Goal: Navigation & Orientation: Find specific page/section

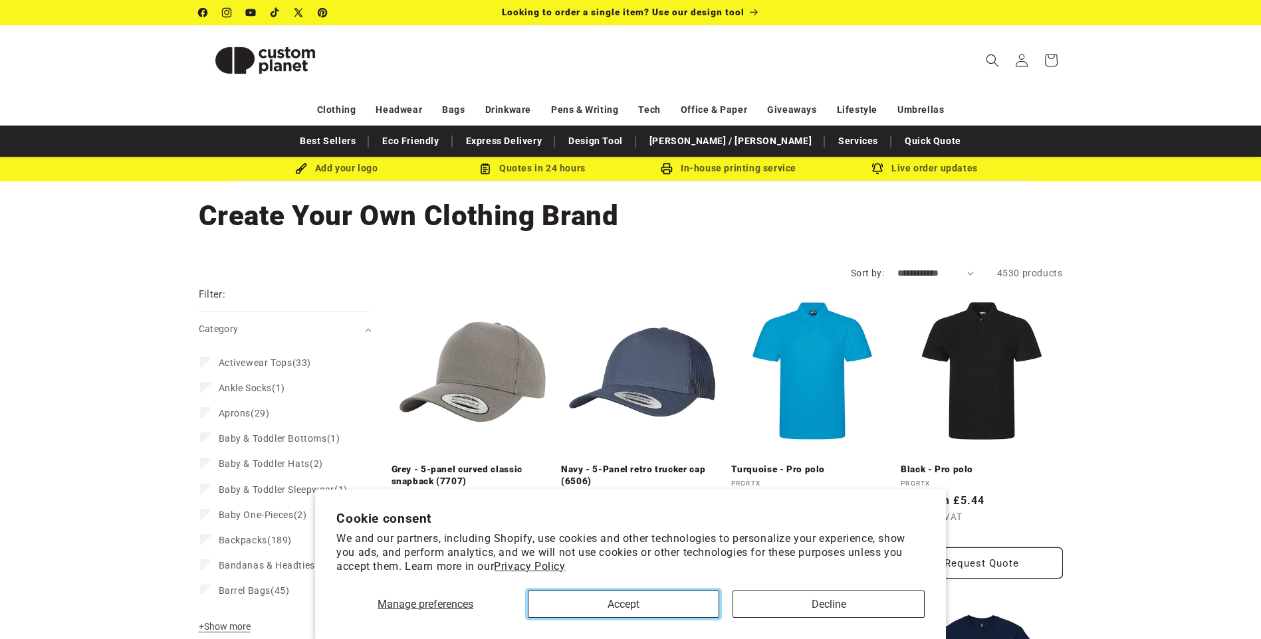
drag, startPoint x: 0, startPoint y: 0, endPoint x: 662, endPoint y: 608, distance: 898.7
click at [662, 608] on button "Accept" at bounding box center [623, 604] width 191 height 27
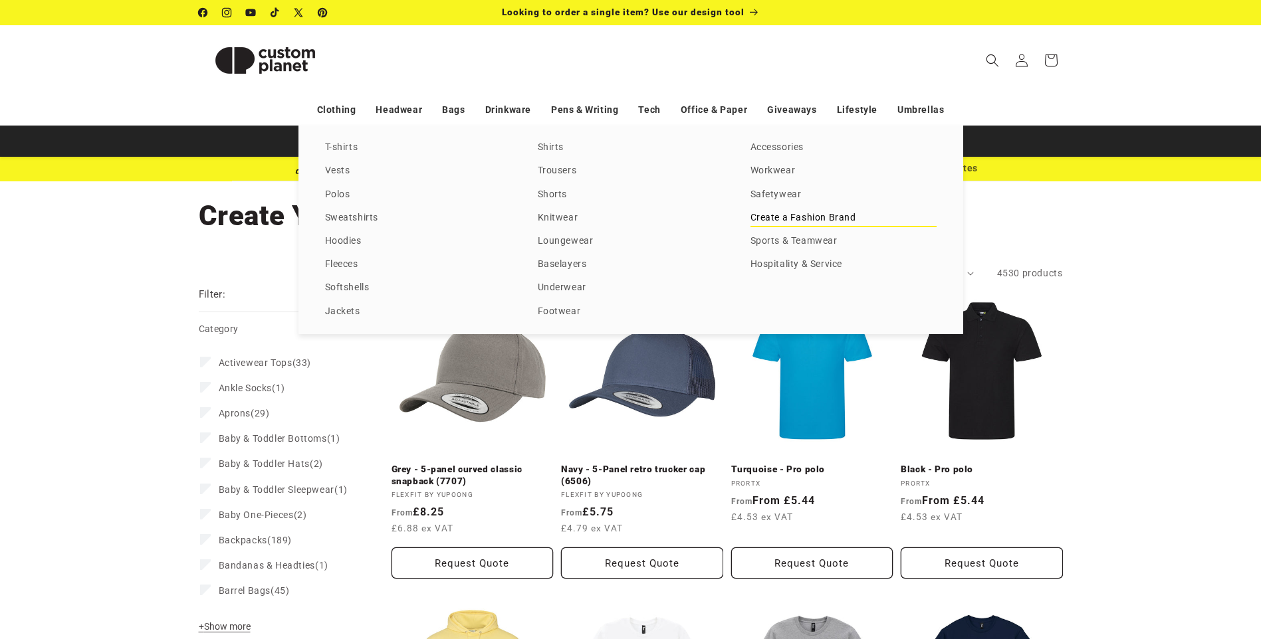
click at [767, 215] on link "Create a Fashion Brand" at bounding box center [843, 218] width 186 height 18
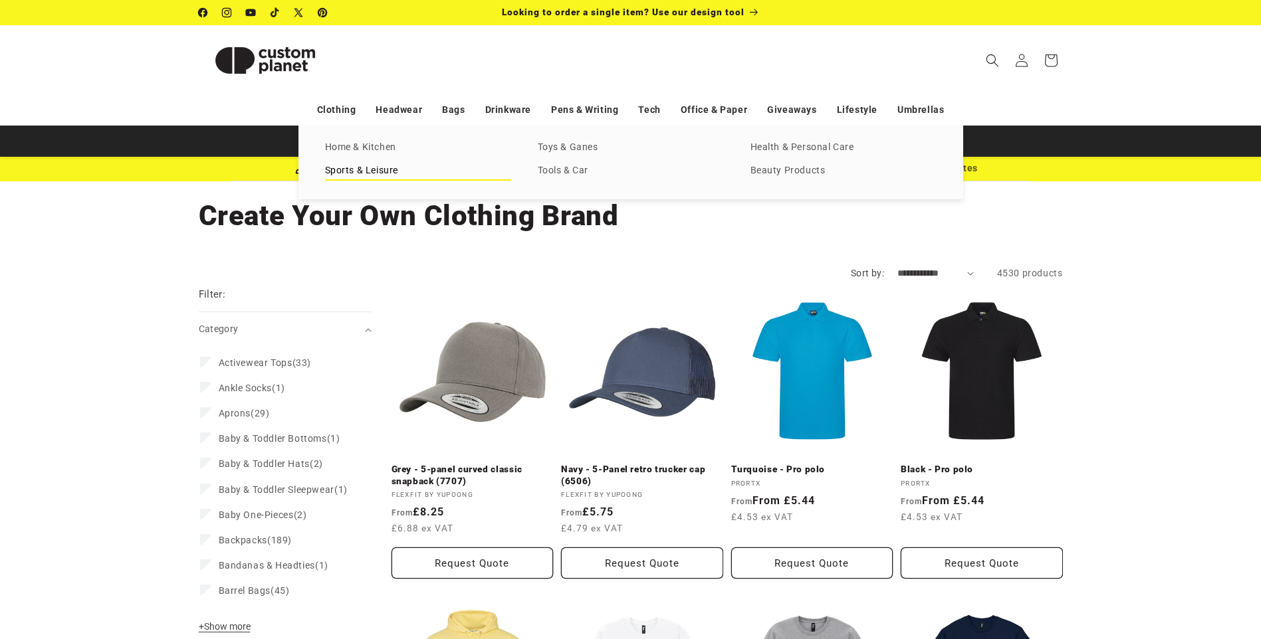
click at [384, 175] on link "Sports & Leisure" at bounding box center [418, 171] width 186 height 18
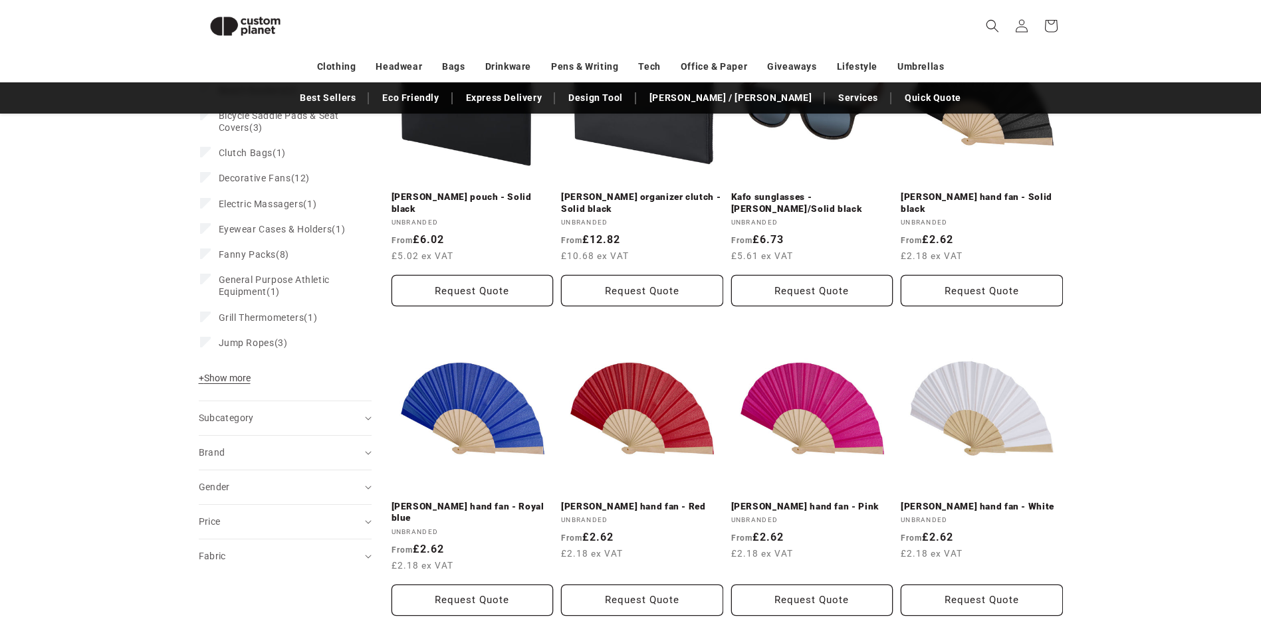
scroll to position [248, 0]
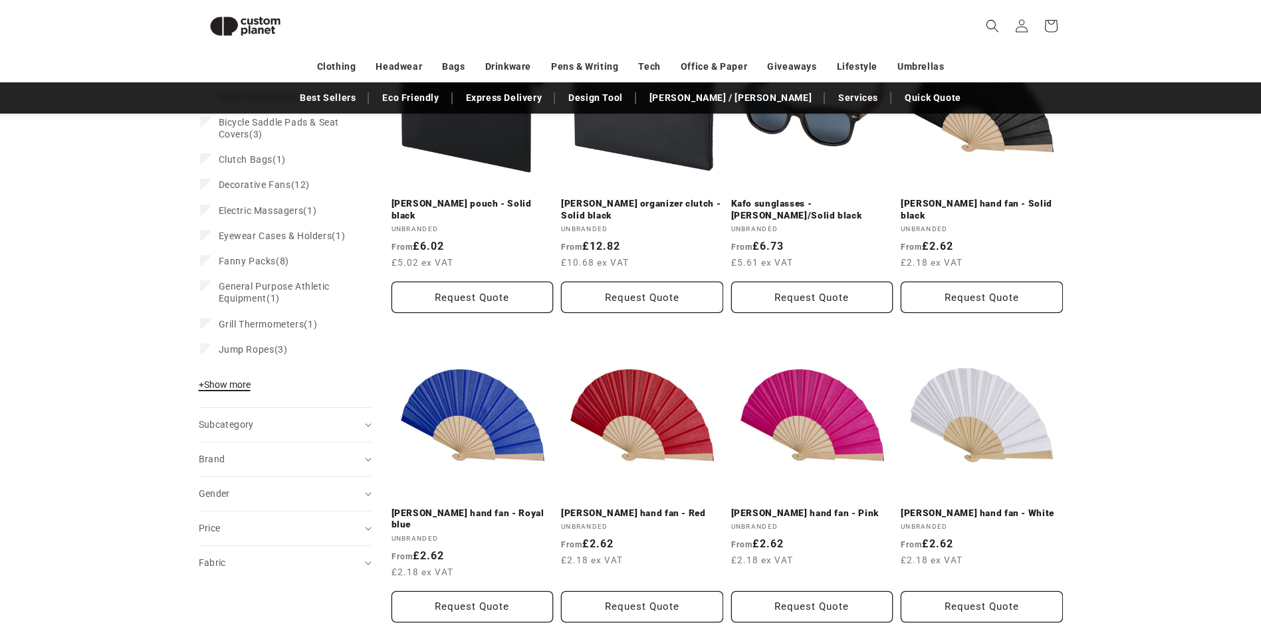
click at [217, 384] on span "+ Show more" at bounding box center [225, 384] width 52 height 11
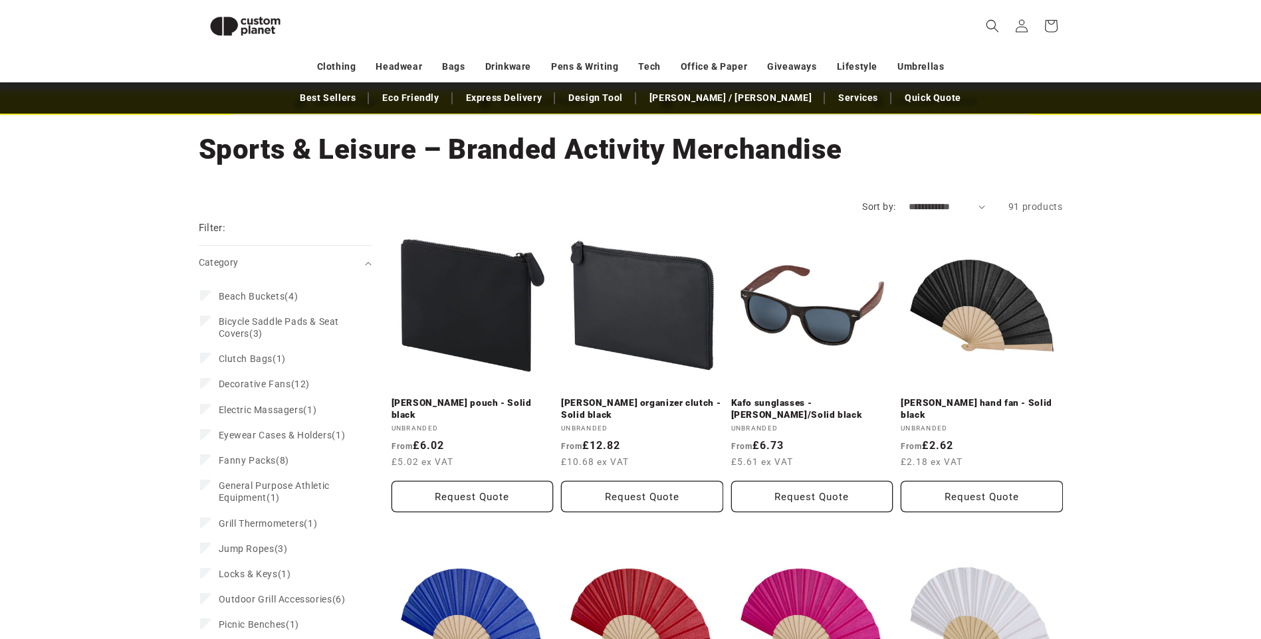
scroll to position [0, 0]
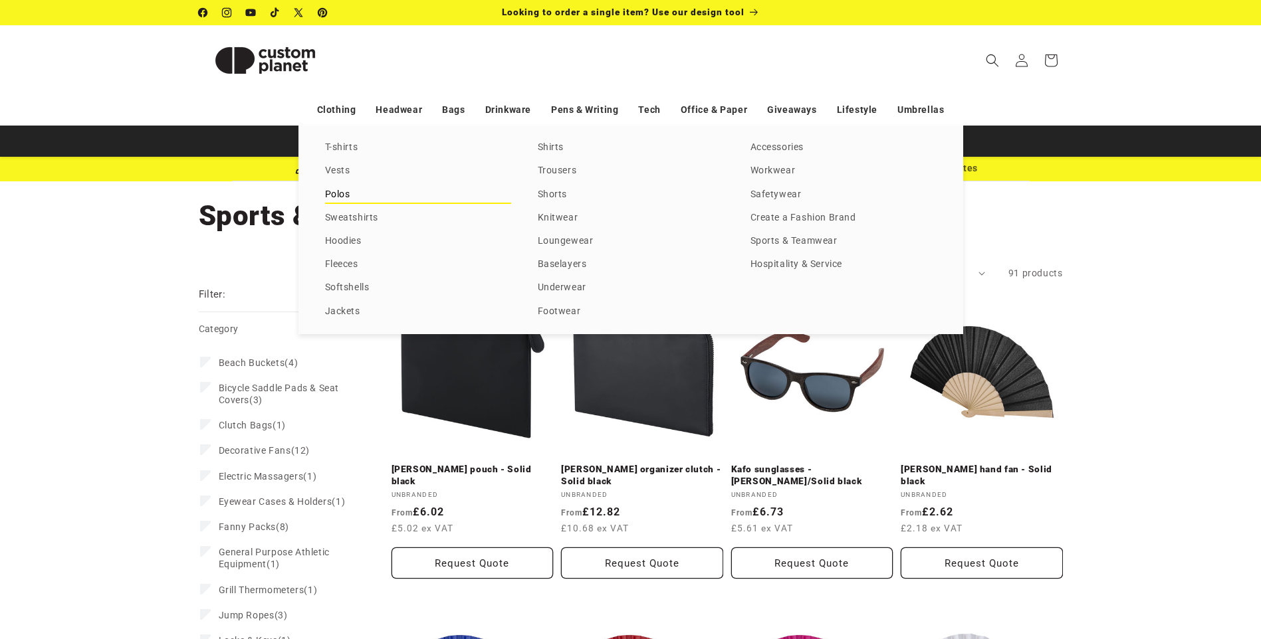
click at [339, 191] on link "Polos" at bounding box center [418, 195] width 186 height 18
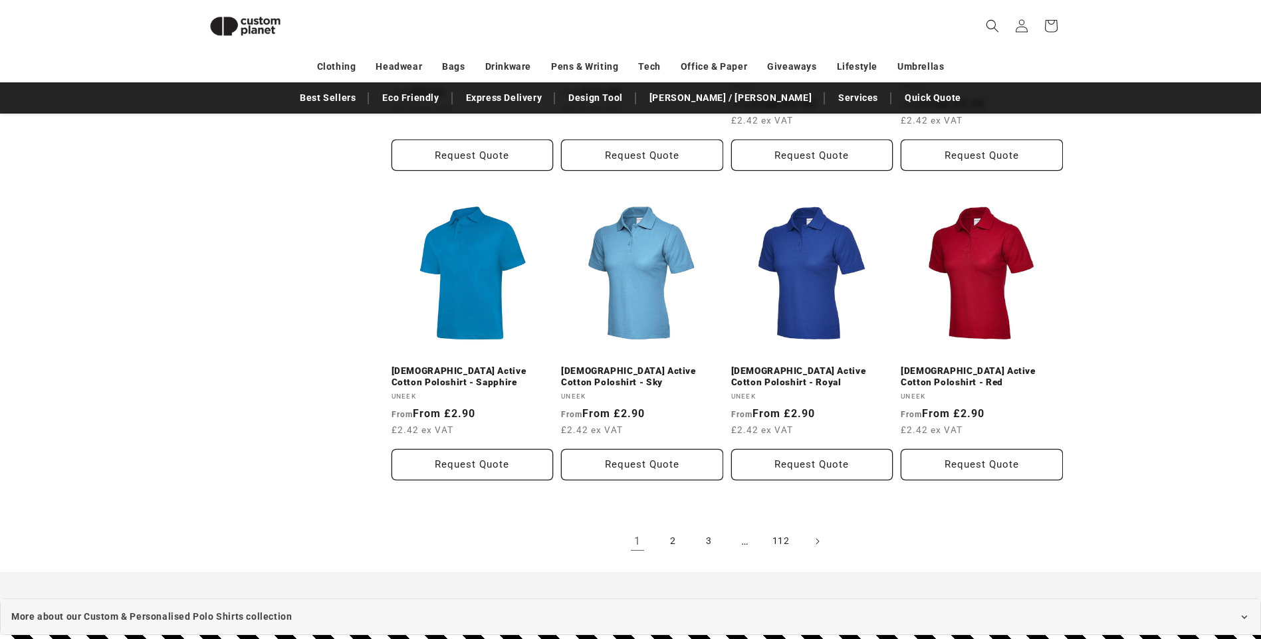
scroll to position [1377, 0]
